Goal: Task Accomplishment & Management: Manage account settings

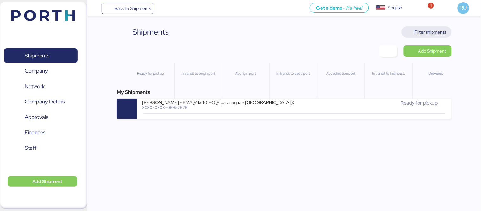
click at [421, 29] on span "Filter shipments" at bounding box center [431, 32] width 32 height 8
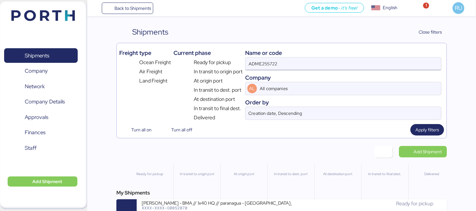
click at [369, 63] on input "ADME255722" at bounding box center [344, 63] width 196 height 13
type input "A"
paste input "COSU6426653410"
click at [266, 65] on input "COSU6426653410" at bounding box center [344, 63] width 196 height 13
click at [260, 65] on input "COSU6426653410" at bounding box center [344, 63] width 196 height 13
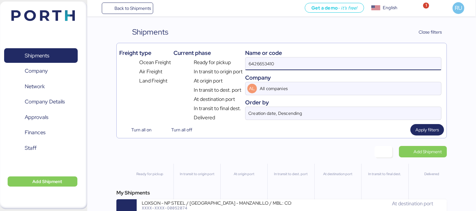
type input "6426653410"
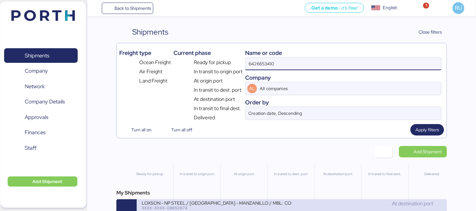
click at [332, 207] on div "At destination port" at bounding box center [367, 204] width 150 height 8
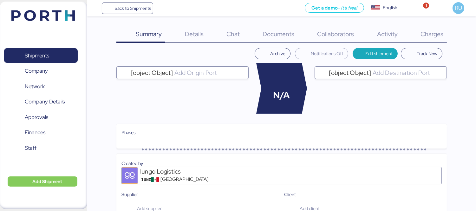
click at [432, 33] on span "Charges" at bounding box center [432, 34] width 23 height 8
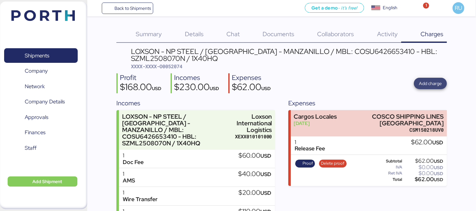
click at [419, 84] on span "Add charge" at bounding box center [430, 83] width 33 height 11
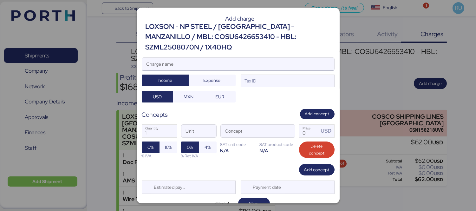
click at [240, 62] on input "Charge name" at bounding box center [238, 64] width 192 height 13
type input "c"
type input "T"
type input "f"
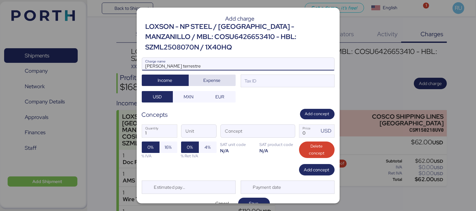
type input "[PERSON_NAME] terrestre"
click at [212, 76] on span "Expense" at bounding box center [212, 80] width 17 height 8
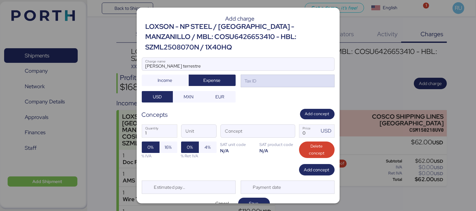
click at [263, 81] on div "Tax ID" at bounding box center [288, 81] width 94 height 13
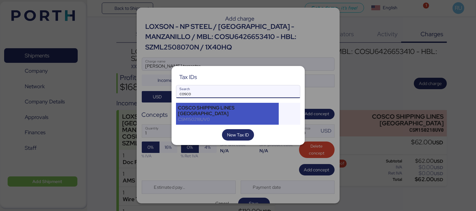
type input "cosco"
click at [270, 112] on div "COSCO SHIPPING LINES [GEOGRAPHIC_DATA]" at bounding box center [227, 110] width 99 height 11
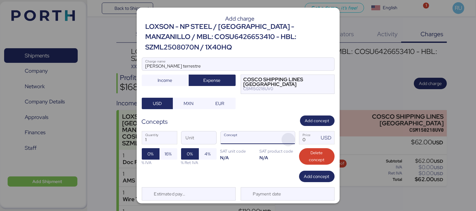
click at [290, 138] on span "button" at bounding box center [288, 139] width 13 height 13
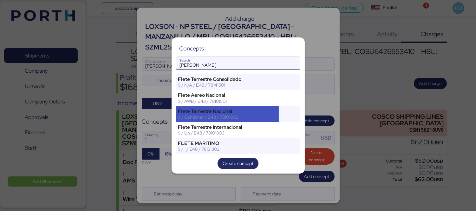
type input "[PERSON_NAME]"
click at [242, 115] on div "$ / Container / E48 / 78101802" at bounding box center [227, 117] width 99 height 6
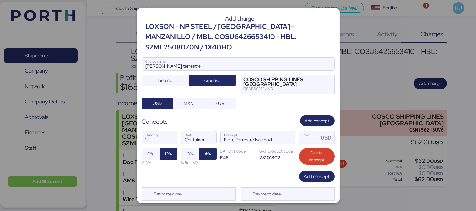
click at [307, 141] on input "Price USD" at bounding box center [309, 137] width 20 height 13
type input "1035"
click at [188, 155] on span "0%" at bounding box center [190, 154] width 6 height 8
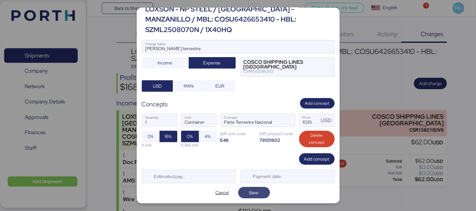
click at [251, 194] on span "Save" at bounding box center [254, 193] width 10 height 8
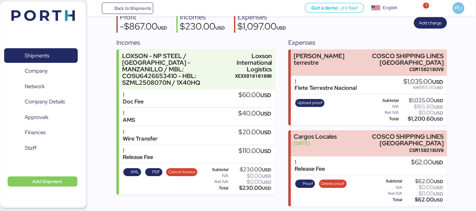
scroll to position [0, 0]
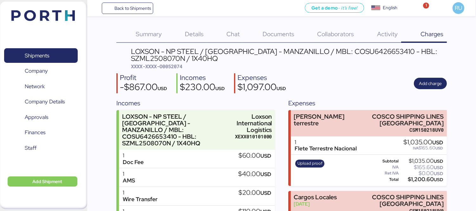
click at [170, 62] on div "LOXSON - NP STEEL / [GEOGRAPHIC_DATA] - MANZANILLO / MBL: COSU6426653410 - HBL:…" at bounding box center [289, 59] width 316 height 22
copy span "O0052074"
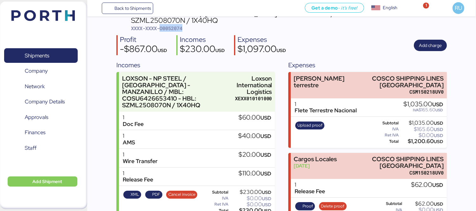
scroll to position [38, 0]
click at [310, 127] on span "Upload proof" at bounding box center [310, 125] width 25 height 7
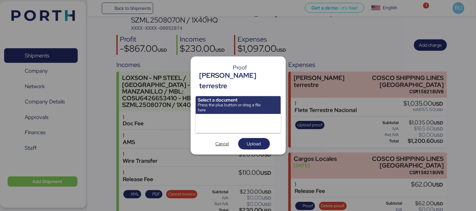
click at [244, 121] on div at bounding box center [238, 123] width 85 height 19
click at [273, 97] on input "file" at bounding box center [238, 105] width 85 height 18
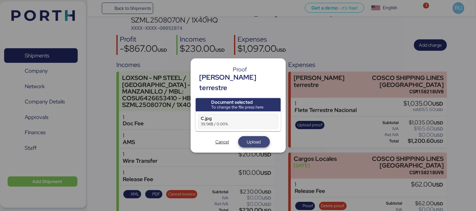
click at [262, 137] on span "Upload" at bounding box center [254, 141] width 22 height 9
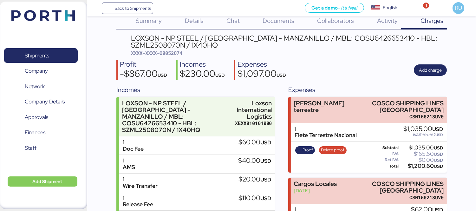
scroll to position [61, 0]
